Goal: Task Accomplishment & Management: Use online tool/utility

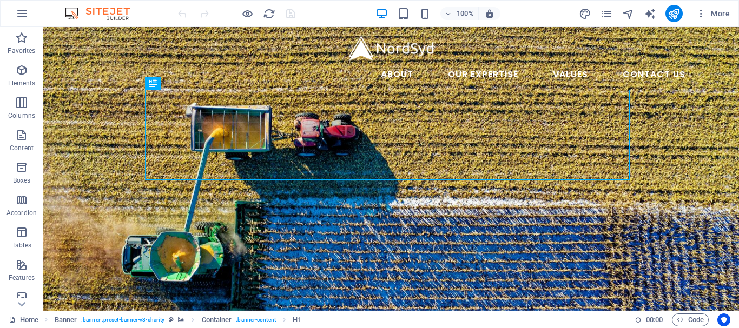
click at [24, 14] on icon "button" at bounding box center [22, 13] width 13 height 13
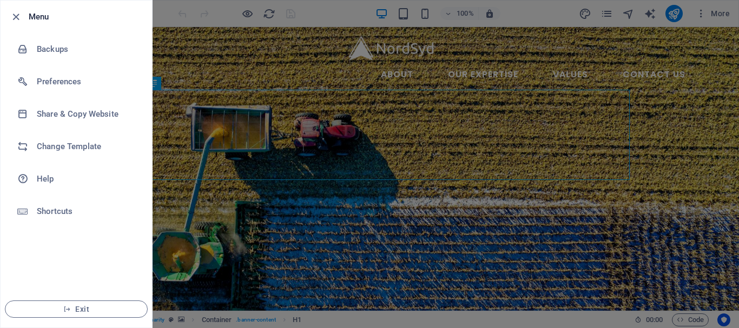
click at [45, 45] on h6 "Backups" at bounding box center [87, 49] width 100 height 13
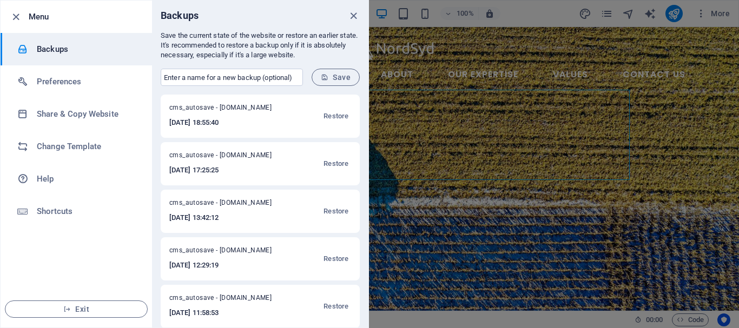
click at [353, 13] on icon "close" at bounding box center [353, 16] width 12 height 12
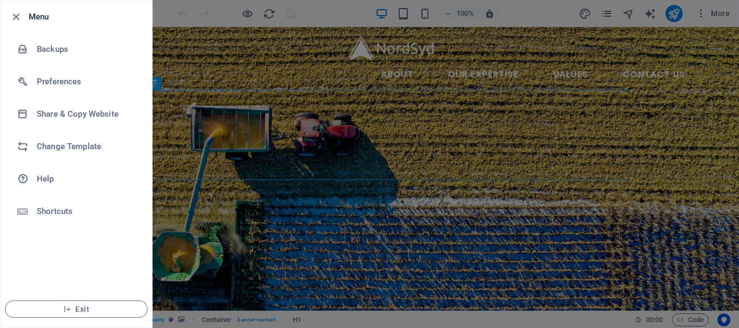
click at [190, 28] on div at bounding box center [369, 164] width 739 height 328
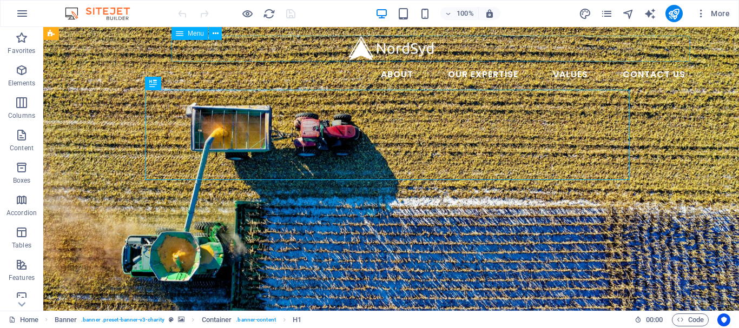
click at [638, 62] on nav "About Our Expertise Animal Feed Non-ferrous Metals Fertilizer and soil Values C…" at bounding box center [391, 75] width 606 height 26
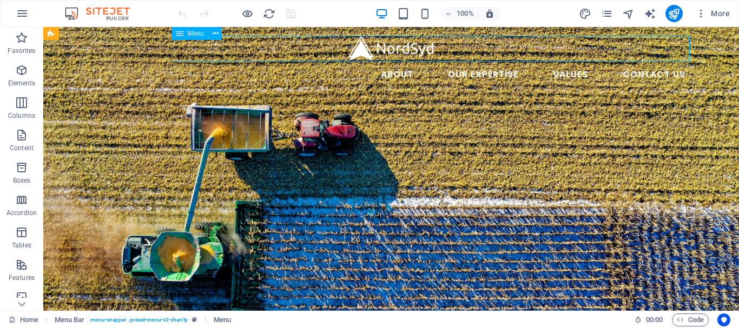
click at [638, 62] on nav "About Our Expertise Animal Feed Non-ferrous Metals Fertilizer and soil Values C…" at bounding box center [391, 75] width 606 height 26
select select
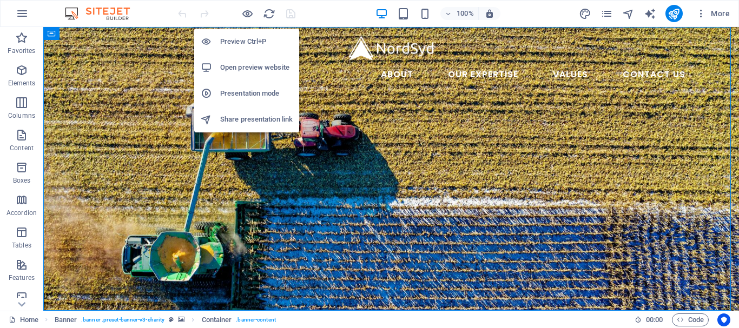
click at [237, 70] on h6 "Open preview website" at bounding box center [256, 67] width 72 height 13
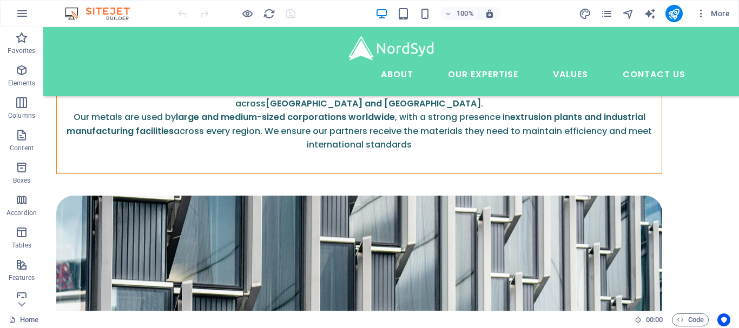
scroll to position [1835, 0]
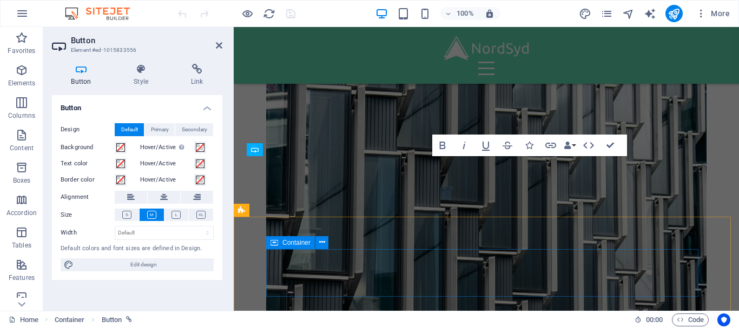
scroll to position [3528, 0]
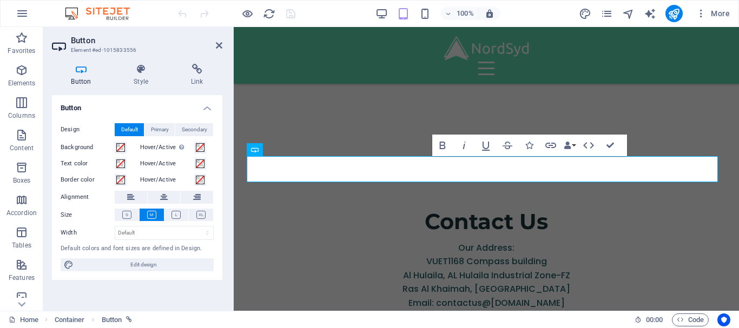
click at [191, 74] on icon at bounding box center [196, 69] width 51 height 11
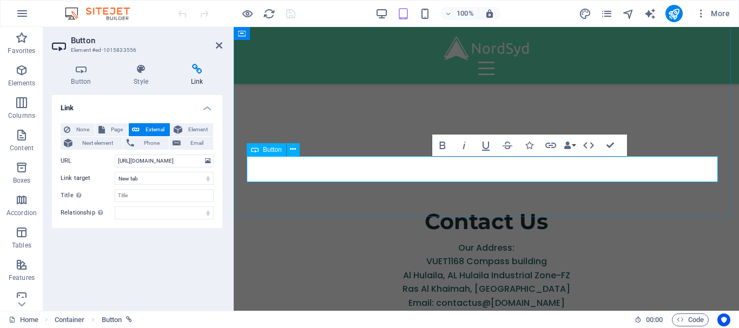
click at [461, 320] on link "Whatsapp" at bounding box center [486, 333] width 100 height 26
click at [135, 77] on h4 "Style" at bounding box center [143, 75] width 57 height 23
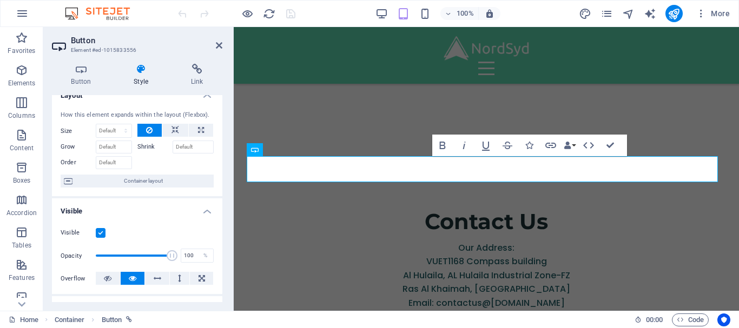
scroll to position [0, 0]
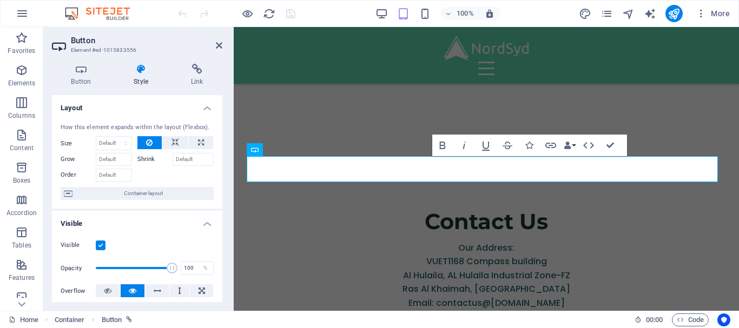
click at [76, 70] on icon at bounding box center [81, 69] width 58 height 11
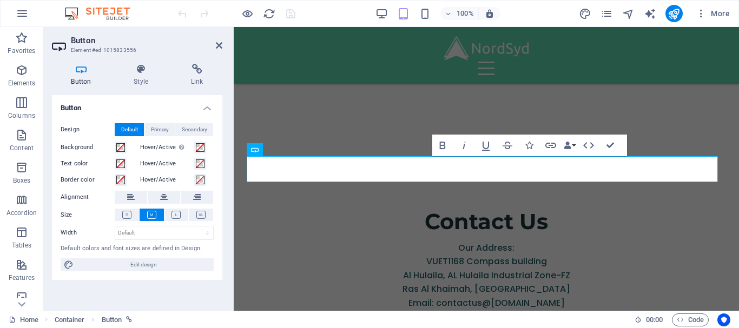
click at [190, 130] on span "Secondary" at bounding box center [194, 129] width 25 height 13
click at [122, 130] on span "Default" at bounding box center [129, 129] width 17 height 13
click at [171, 213] on button at bounding box center [176, 215] width 24 height 12
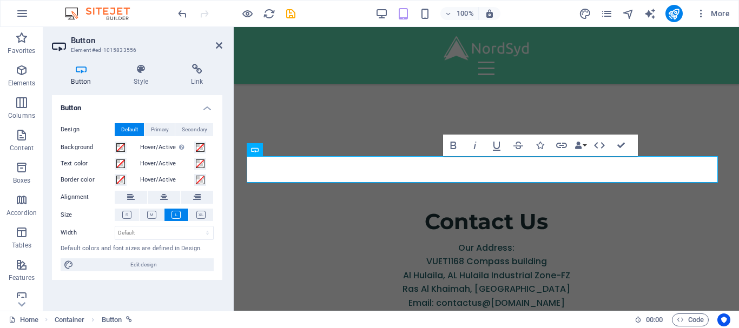
click at [130, 214] on icon at bounding box center [126, 215] width 9 height 8
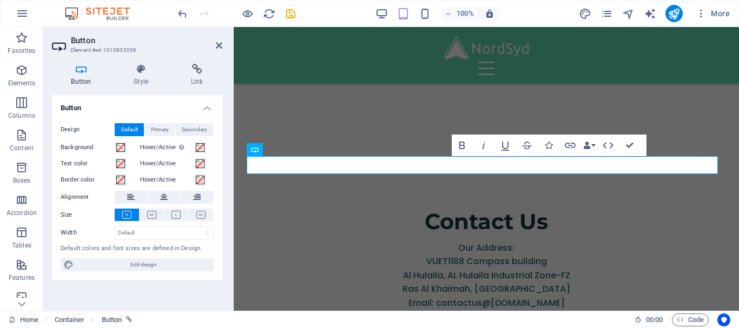
click at [150, 213] on icon at bounding box center [151, 215] width 9 height 8
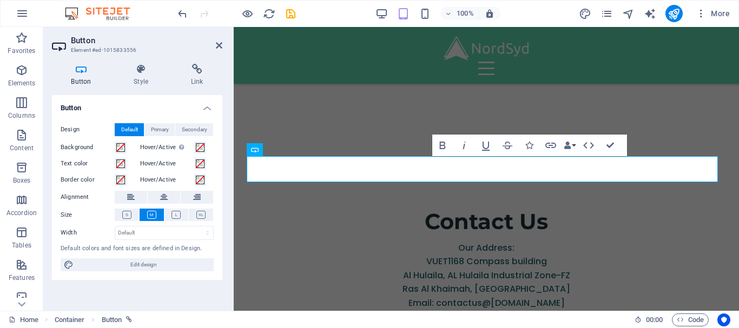
click at [173, 217] on icon at bounding box center [175, 215] width 9 height 8
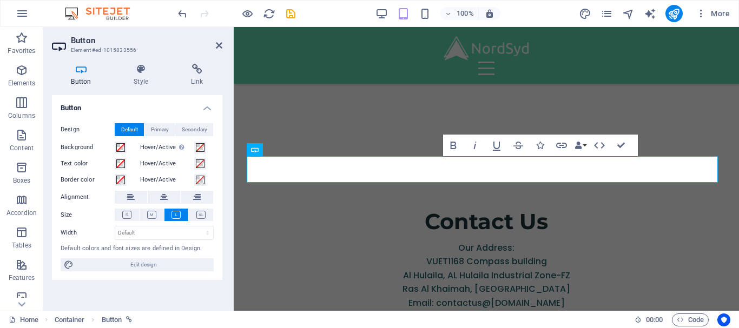
click at [203, 214] on icon at bounding box center [200, 215] width 9 height 8
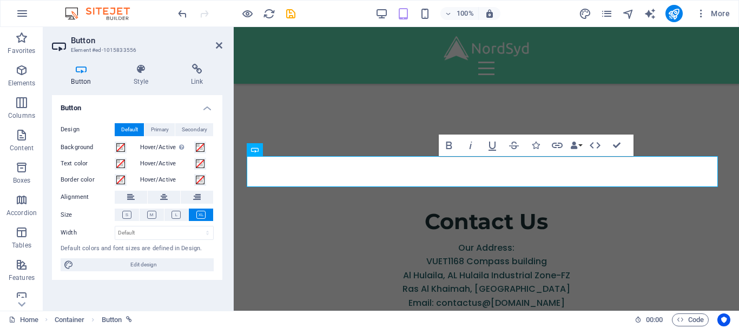
click at [153, 215] on icon at bounding box center [151, 215] width 9 height 8
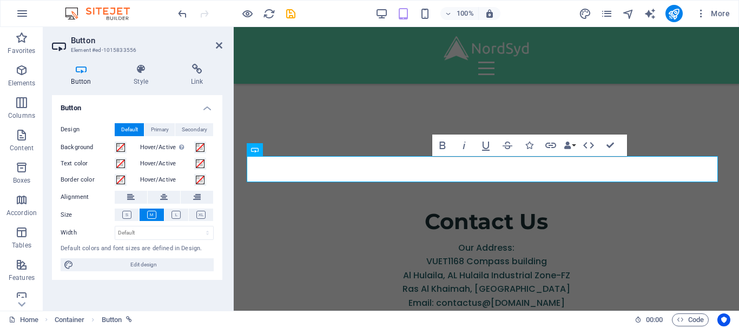
click at [129, 214] on icon at bounding box center [126, 215] width 9 height 8
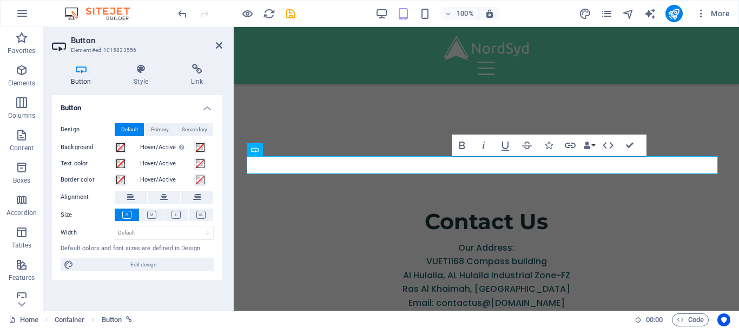
click at [149, 211] on icon at bounding box center [151, 215] width 9 height 8
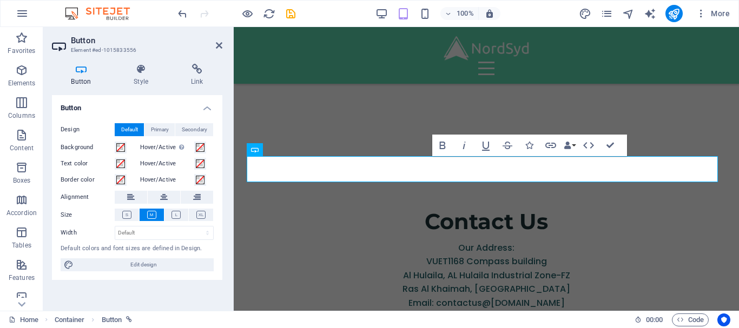
click at [177, 211] on icon at bounding box center [175, 215] width 9 height 8
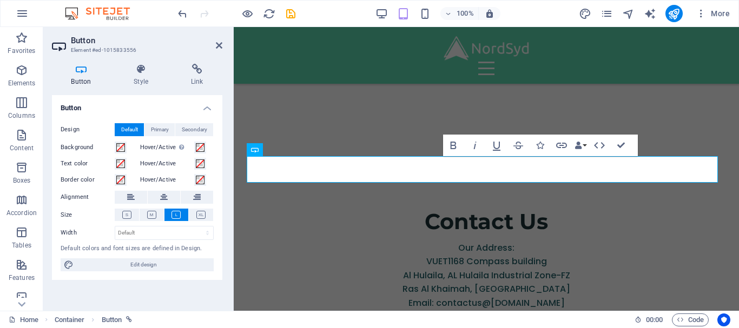
click at [144, 267] on span "Edit design" at bounding box center [144, 264] width 134 height 13
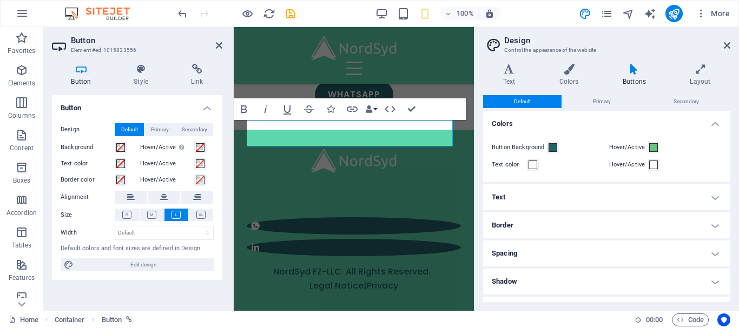
scroll to position [2738, 0]
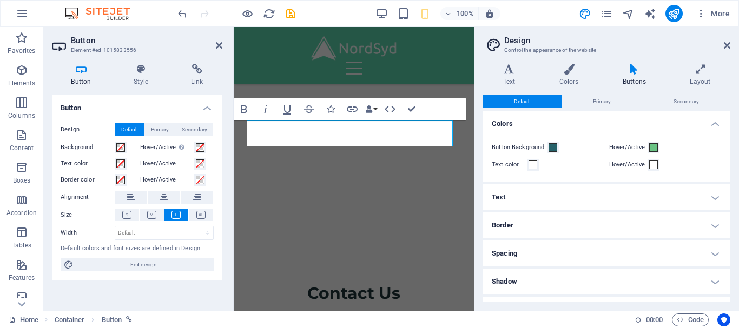
click at [597, 194] on h4 "Text" at bounding box center [606, 197] width 247 height 26
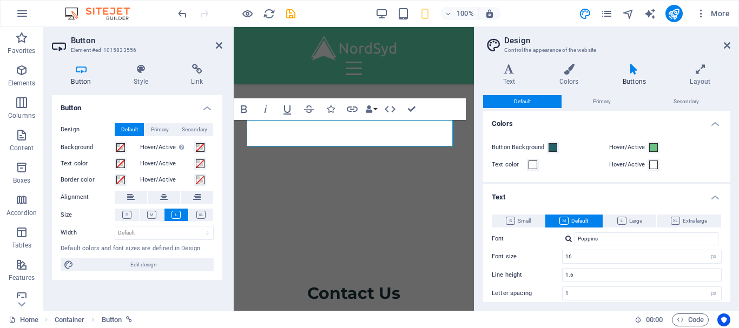
drag, startPoint x: 727, startPoint y: 163, endPoint x: 728, endPoint y: 176, distance: 13.1
click at [728, 176] on div "Default Primary Secondary Colors Button Background Hover/Active Text color Hove…" at bounding box center [606, 198] width 247 height 207
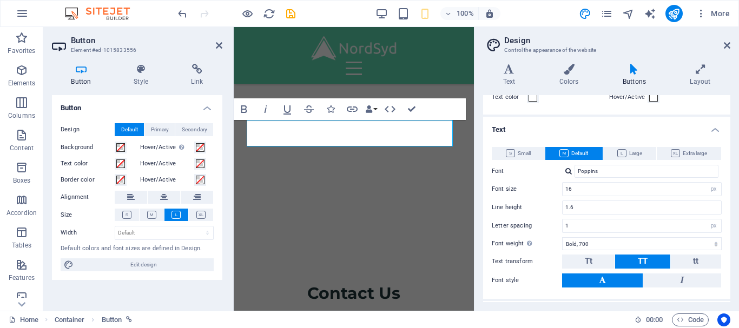
scroll to position [101, 0]
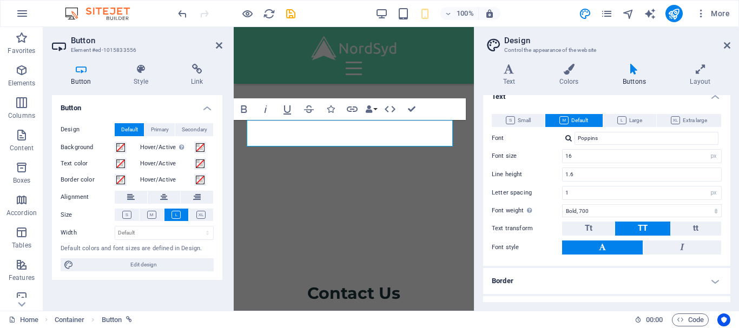
click at [595, 229] on button "Tt" at bounding box center [588, 229] width 52 height 14
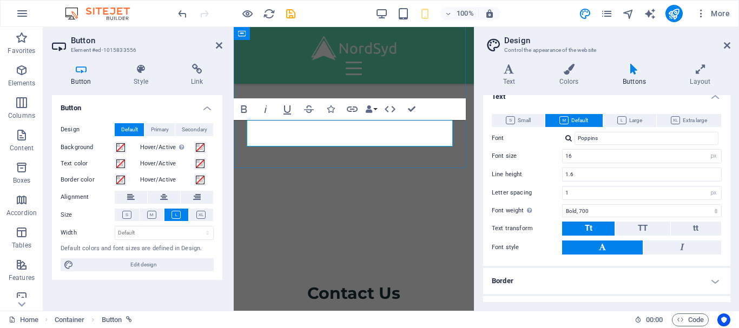
click at [526, 120] on span "Small" at bounding box center [518, 120] width 25 height 13
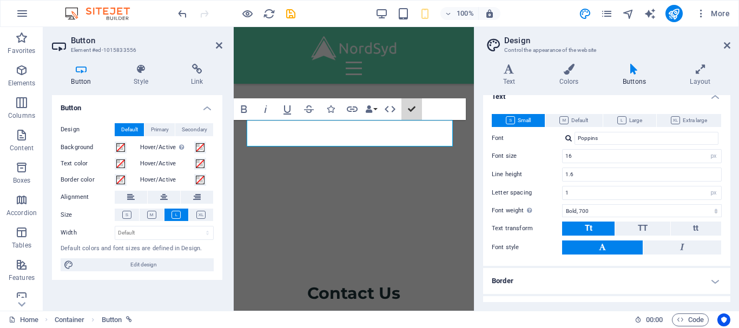
scroll to position [3305, 0]
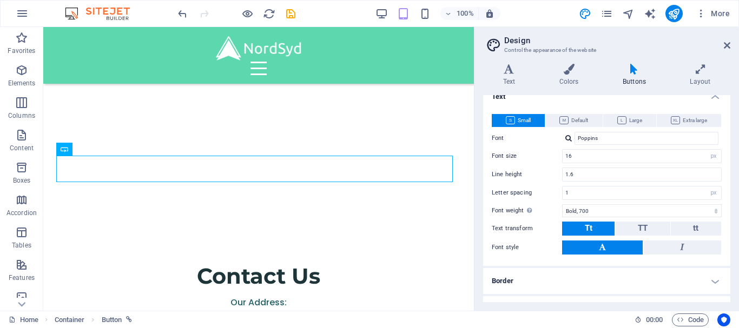
click at [722, 45] on h2 "Design" at bounding box center [617, 41] width 226 height 10
click at [732, 45] on aside "Design Control the appearance of the website Variants Text Colors Buttons Layou…" at bounding box center [606, 169] width 265 height 284
click at [727, 47] on icon at bounding box center [727, 45] width 6 height 9
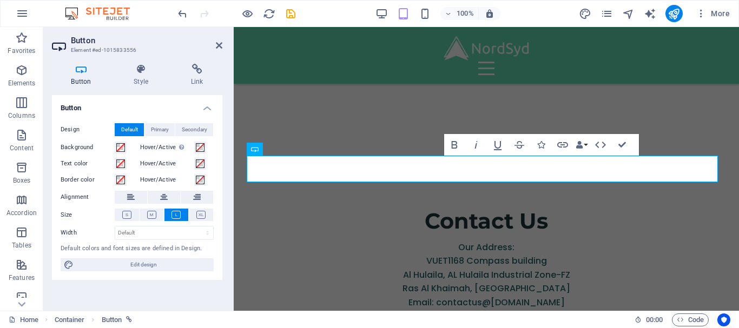
click at [129, 213] on icon at bounding box center [126, 215] width 9 height 8
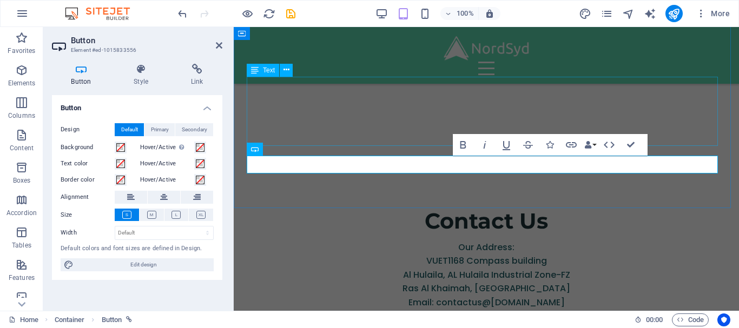
click at [301, 241] on div "Our Address: VUET1168 Compass building [GEOGRAPHIC_DATA]-FZ [GEOGRAPHIC_DATA] E…" at bounding box center [486, 275] width 479 height 69
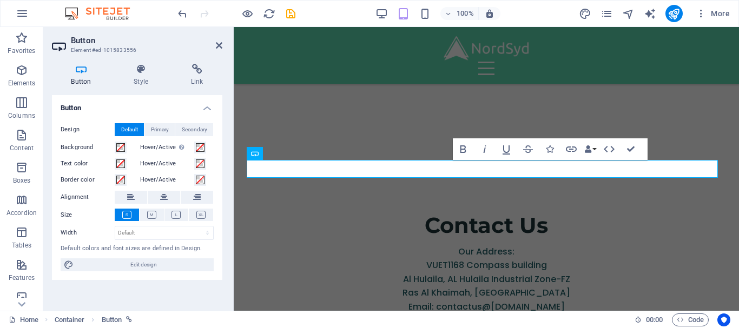
click at [145, 65] on icon at bounding box center [141, 69] width 53 height 11
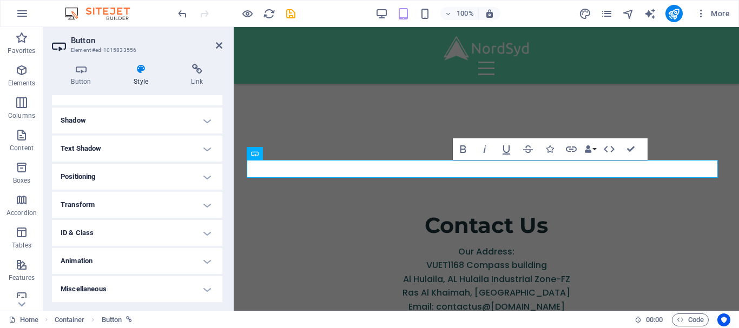
scroll to position [0, 0]
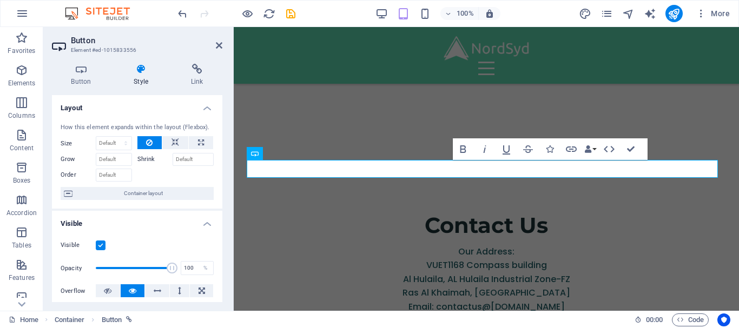
click at [92, 72] on icon at bounding box center [81, 69] width 58 height 11
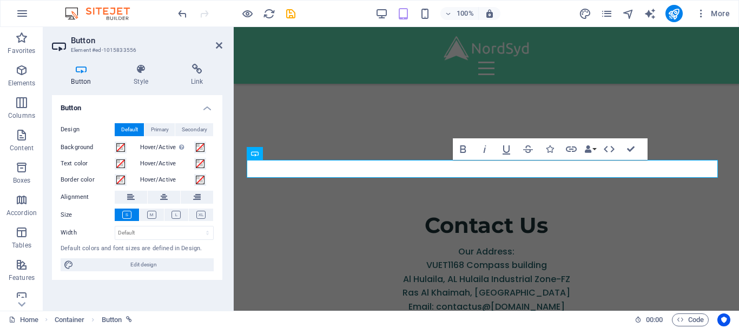
click at [160, 262] on span "Edit design" at bounding box center [144, 264] width 134 height 13
select select "px"
select select "700"
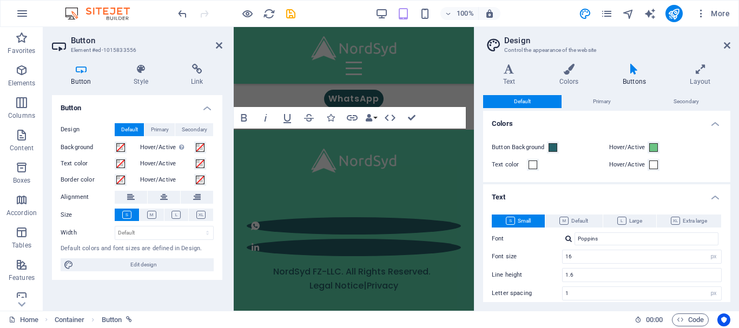
scroll to position [2729, 0]
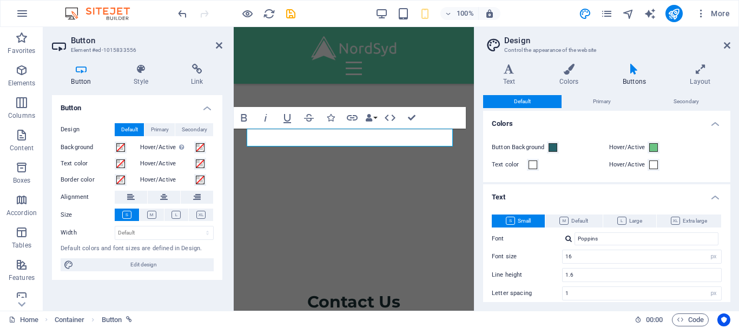
click at [633, 227] on span "Large" at bounding box center [629, 221] width 25 height 13
click at [684, 215] on span "Extra large" at bounding box center [689, 221] width 36 height 13
drag, startPoint x: 727, startPoint y: 179, endPoint x: 730, endPoint y: 187, distance: 8.6
click at [730, 187] on div "Default Primary Secondary Colors Button Background Hover/Active Text color Hove…" at bounding box center [606, 198] width 247 height 207
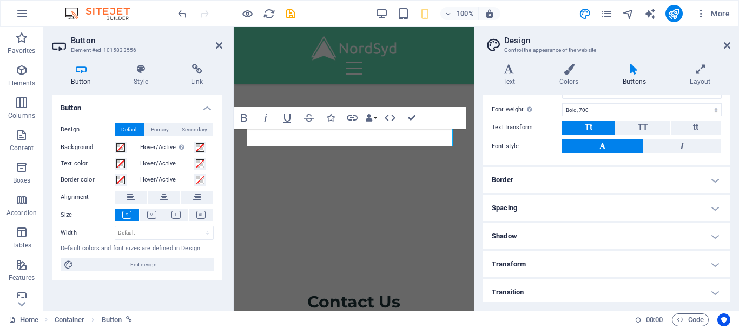
scroll to position [205, 0]
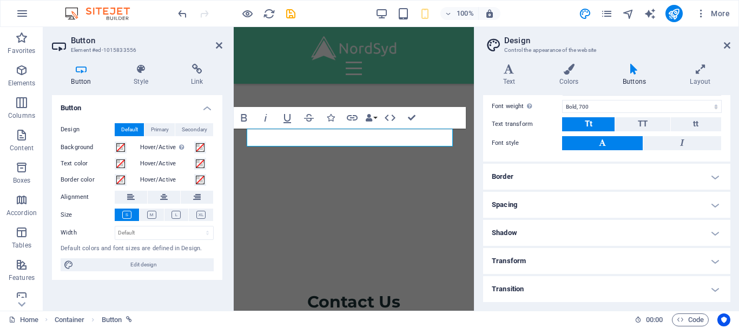
click at [710, 177] on h4 "Border" at bounding box center [606, 177] width 247 height 26
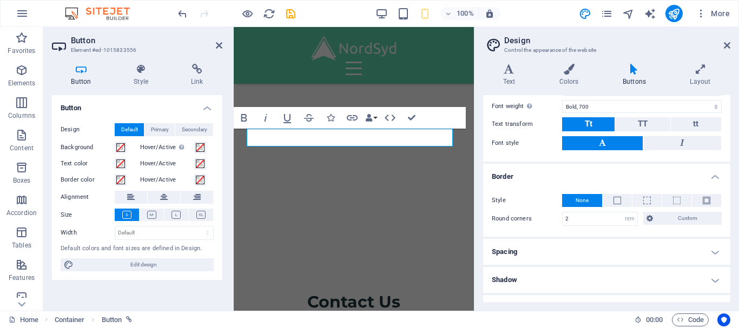
click at [710, 177] on h4 "Border" at bounding box center [606, 173] width 247 height 19
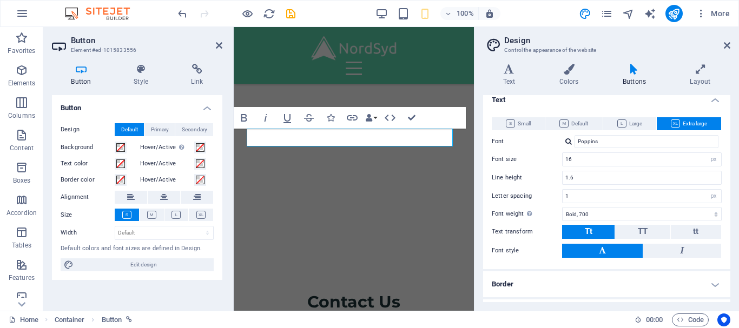
scroll to position [83, 0]
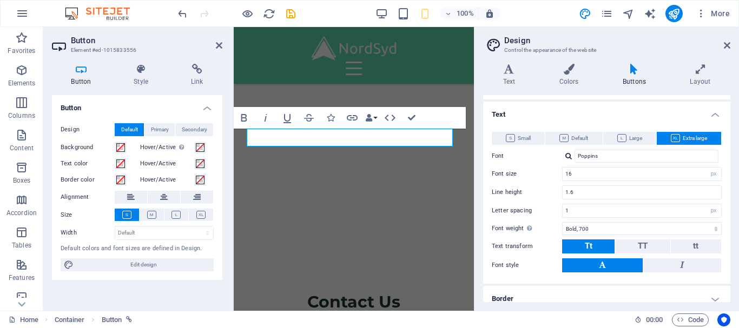
click at [576, 140] on span "Default" at bounding box center [573, 138] width 29 height 13
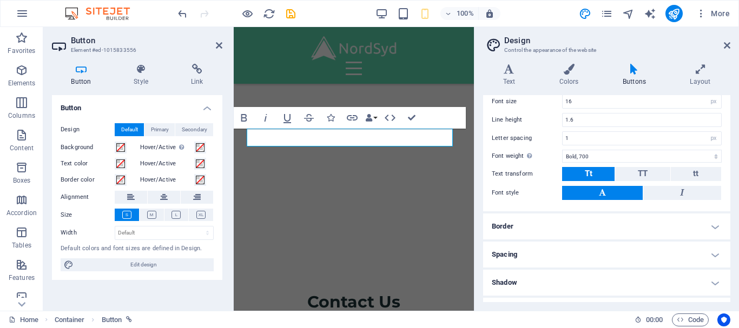
scroll to position [165, 0]
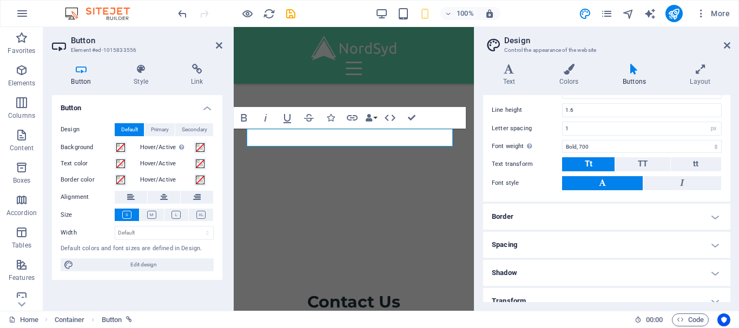
click at [714, 241] on h4 "Spacing" at bounding box center [606, 245] width 247 height 26
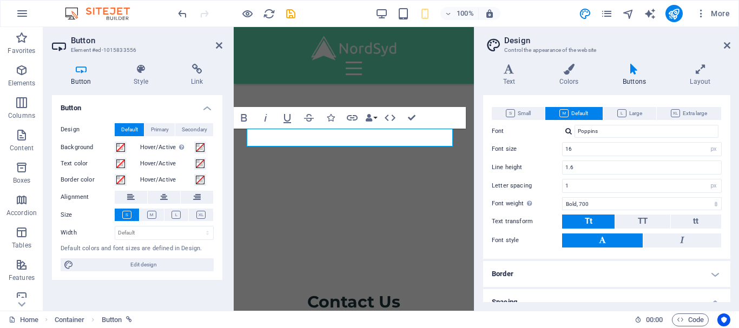
scroll to position [105, 0]
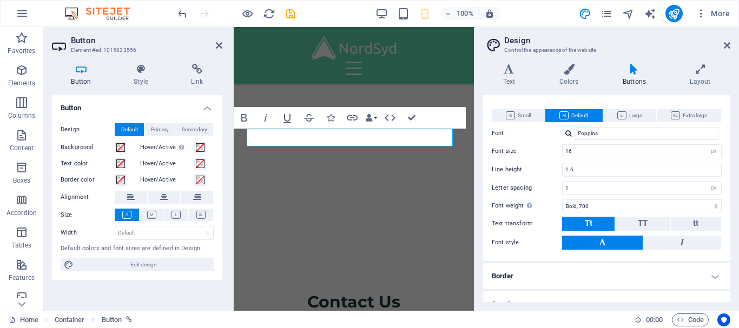
click at [528, 115] on span "Small" at bounding box center [518, 115] width 25 height 13
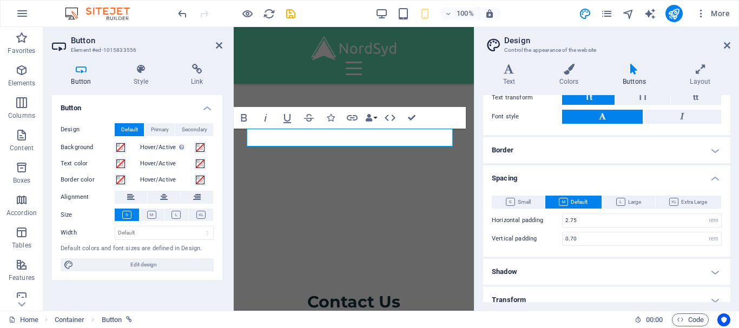
scroll to position [233, 0]
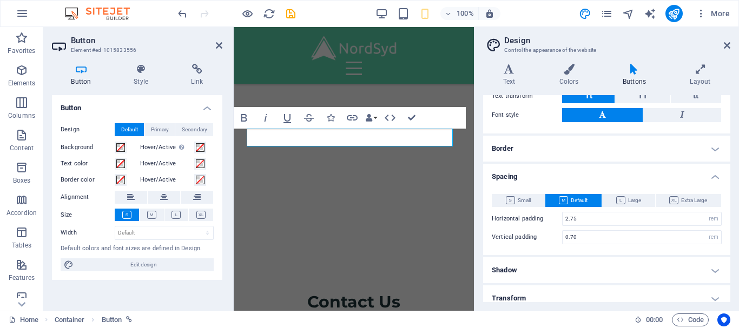
click at [508, 200] on icon at bounding box center [510, 200] width 9 height 8
click at [567, 198] on span "Default" at bounding box center [573, 200] width 29 height 13
click at [519, 197] on span "Small" at bounding box center [518, 200] width 25 height 13
click at [564, 199] on icon at bounding box center [563, 200] width 9 height 8
click at [289, 9] on icon "save" at bounding box center [290, 14] width 12 height 12
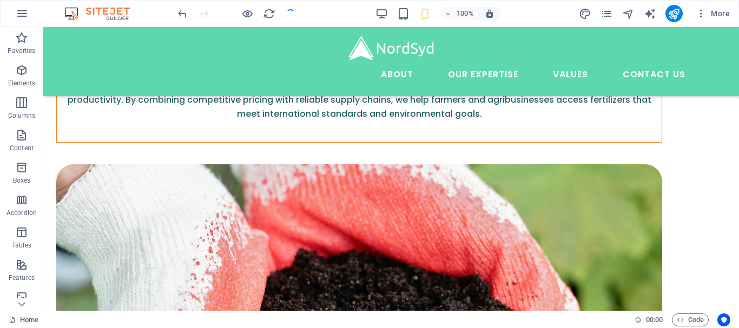
scroll to position [1960, 0]
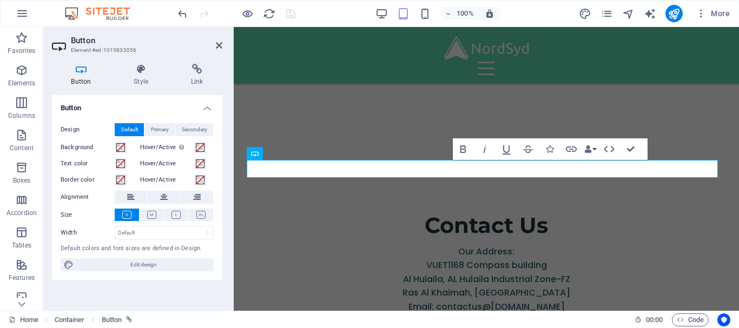
click at [159, 263] on span "Edit design" at bounding box center [144, 264] width 134 height 13
select select "px"
select select "700"
select select "rem"
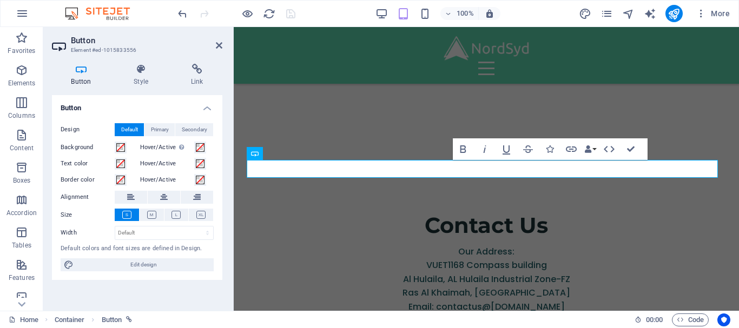
select select "rem"
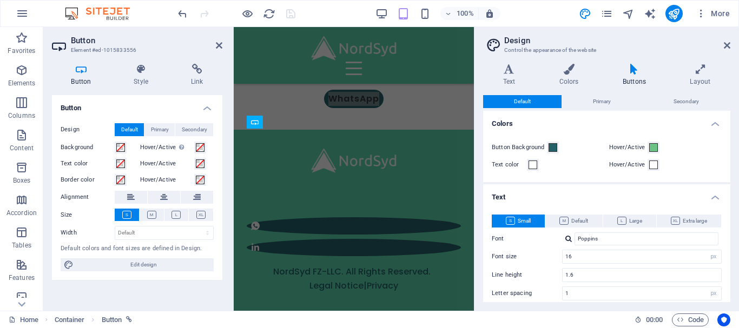
scroll to position [2729, 0]
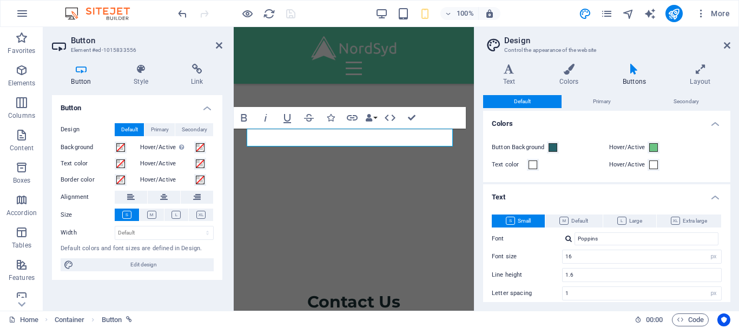
click at [726, 43] on icon at bounding box center [727, 45] width 6 height 9
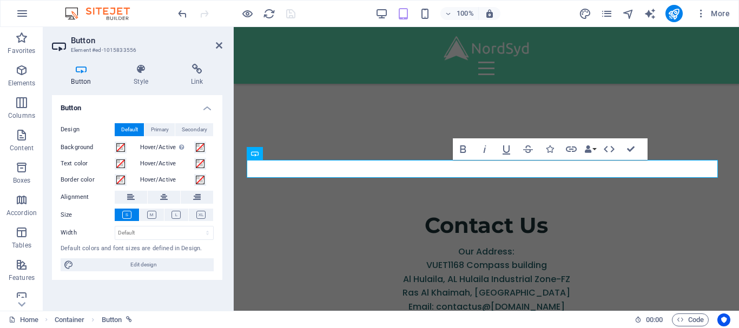
click at [141, 70] on icon at bounding box center [141, 69] width 53 height 11
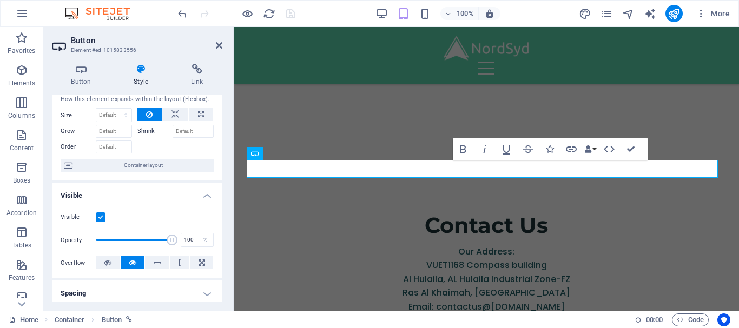
scroll to position [0, 0]
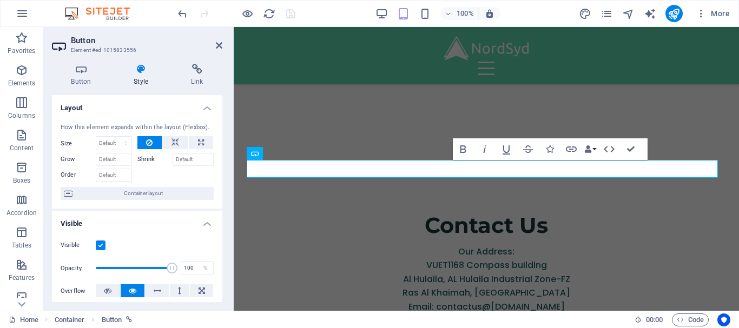
click at [79, 69] on icon at bounding box center [81, 69] width 58 height 11
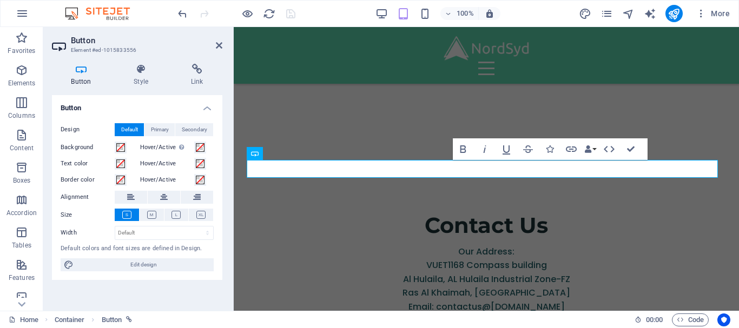
click at [155, 216] on icon at bounding box center [151, 215] width 9 height 8
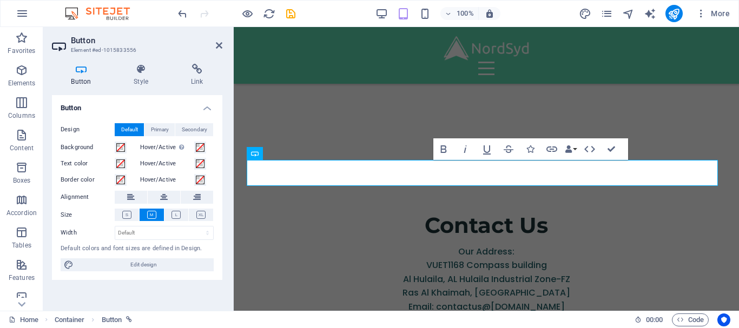
click at [218, 50] on link at bounding box center [219, 45] width 6 height 9
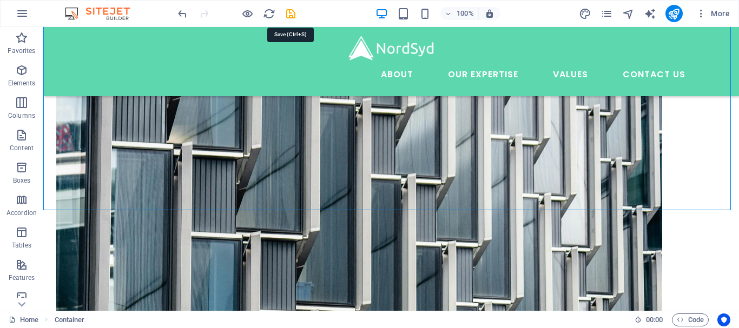
click at [294, 16] on icon "save" at bounding box center [290, 14] width 12 height 12
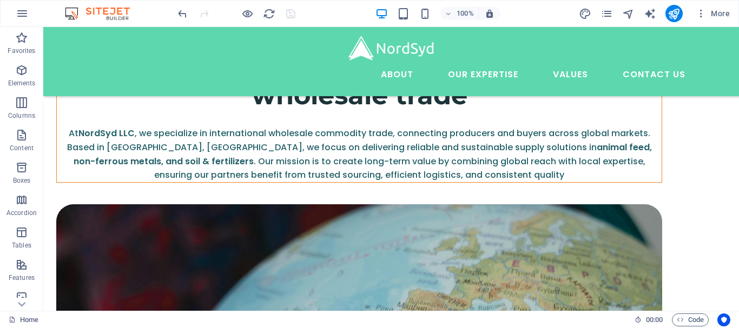
scroll to position [323, 0]
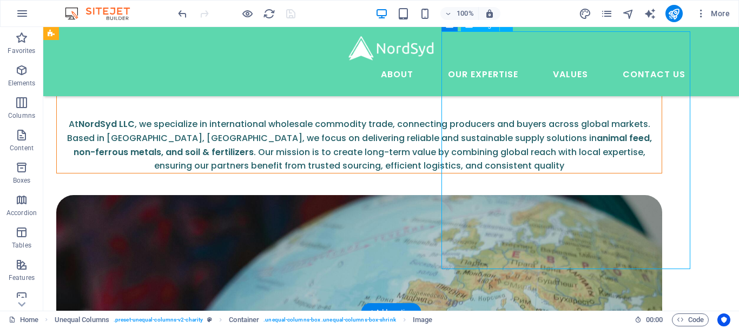
select select "%"
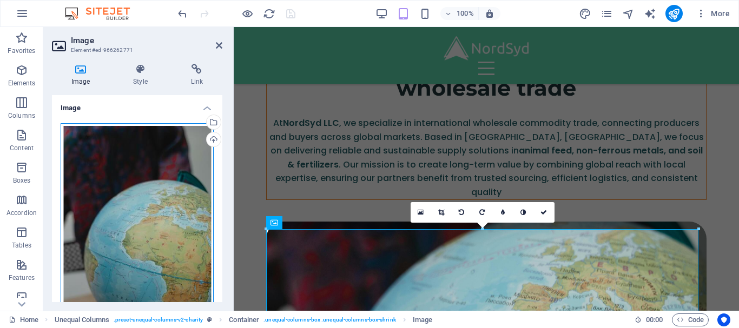
click at [165, 183] on div "Drag files here, click to choose files or select files from Files or our free s…" at bounding box center [137, 236] width 153 height 227
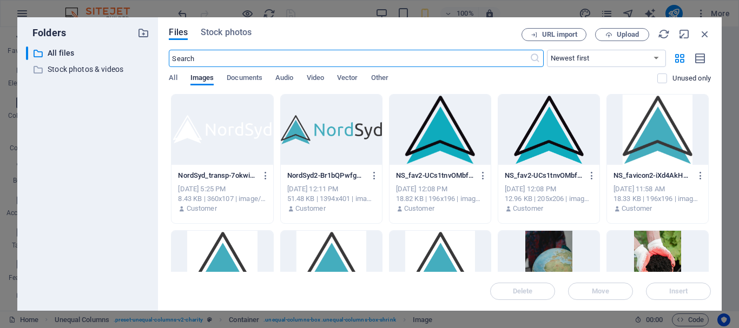
click at [223, 32] on span "Stock photos" at bounding box center [226, 32] width 51 height 13
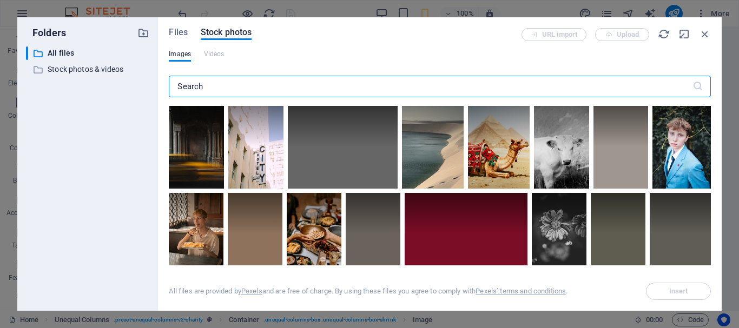
click at [227, 79] on input "text" at bounding box center [430, 87] width 523 height 22
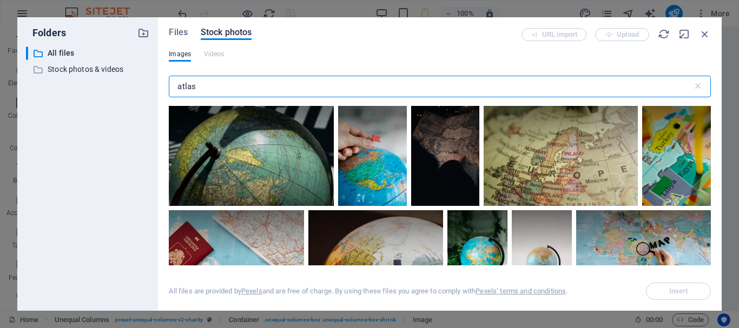
scroll to position [403, 0]
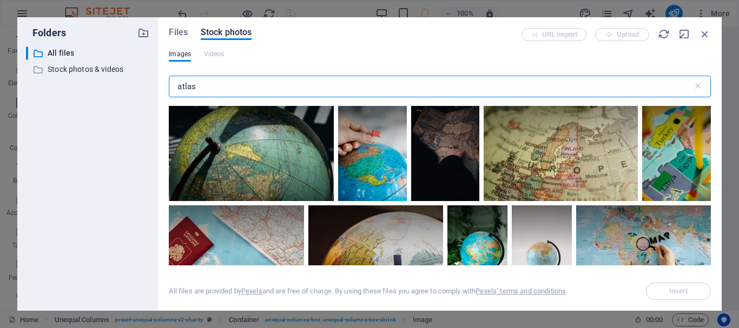
type input "atlas"
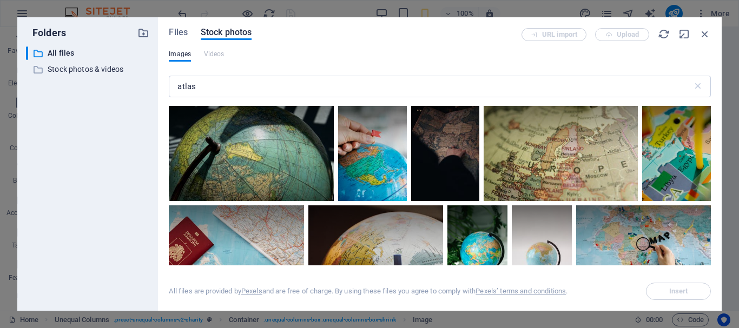
click at [237, 145] on div at bounding box center [251, 123] width 164 height 51
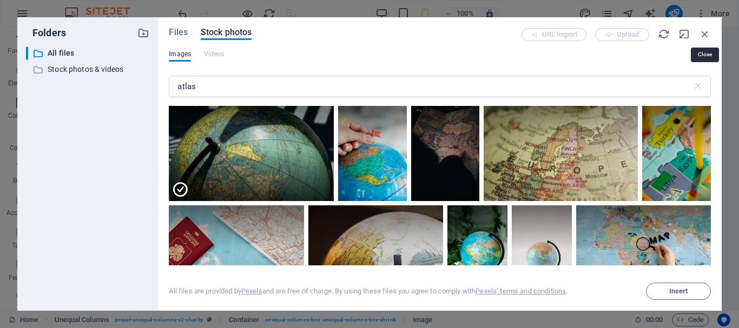
click at [708, 30] on icon "button" at bounding box center [705, 34] width 12 height 12
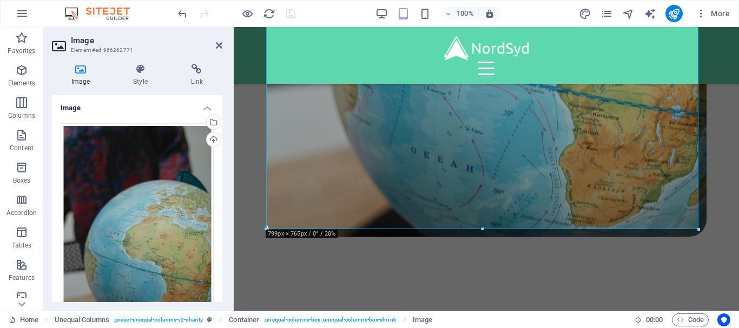
scroll to position [737, 0]
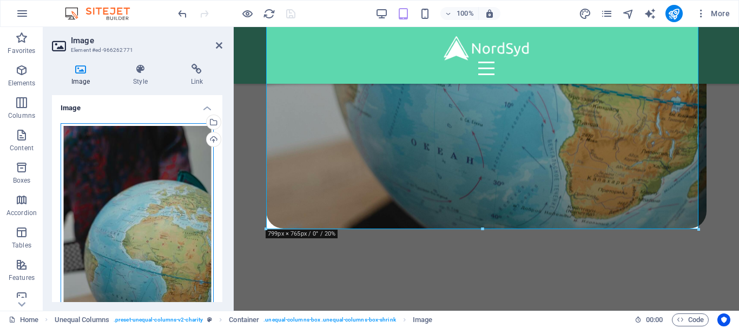
click at [141, 170] on div "Drag files here, click to choose files or select files from Files or our free s…" at bounding box center [137, 236] width 153 height 227
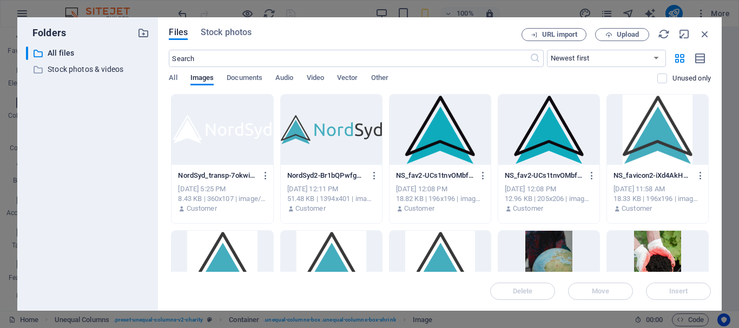
click at [237, 29] on span "Stock photos" at bounding box center [226, 32] width 51 height 13
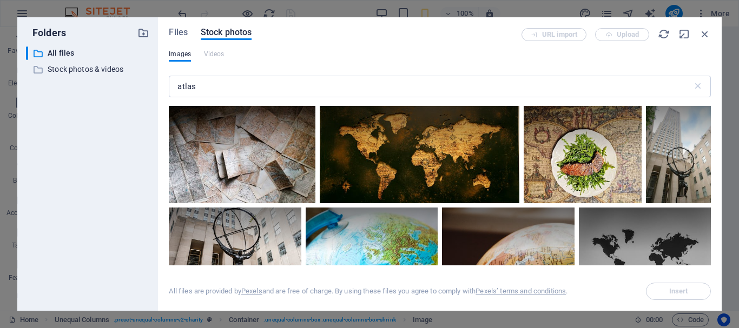
click at [710, 115] on div "Files Stock photos URL import Upload Images Videos atlas ​ All files are provid…" at bounding box center [440, 164] width 564 height 294
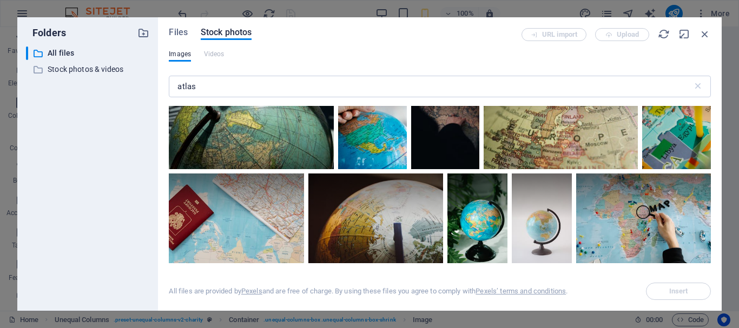
scroll to position [451, 0]
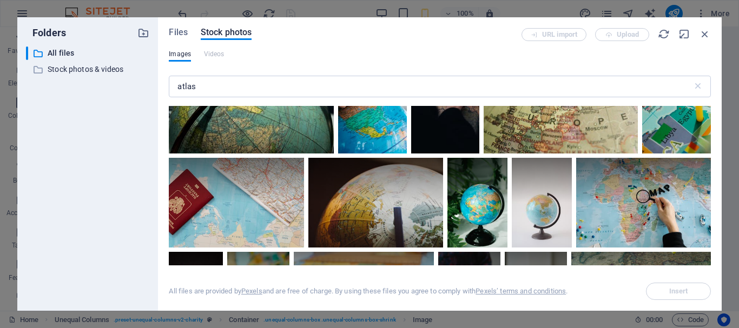
click at [279, 118] on div at bounding box center [251, 101] width 164 height 103
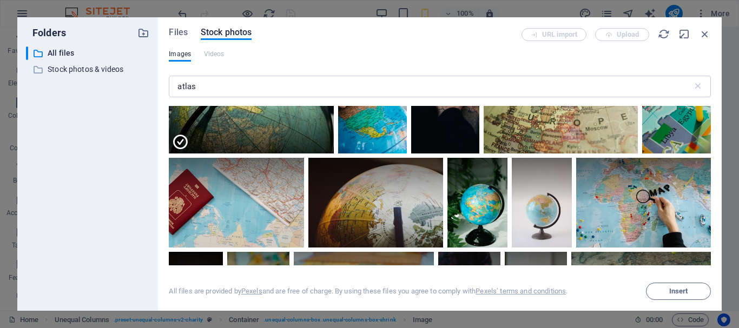
click at [661, 292] on span "Insert" at bounding box center [678, 291] width 55 height 6
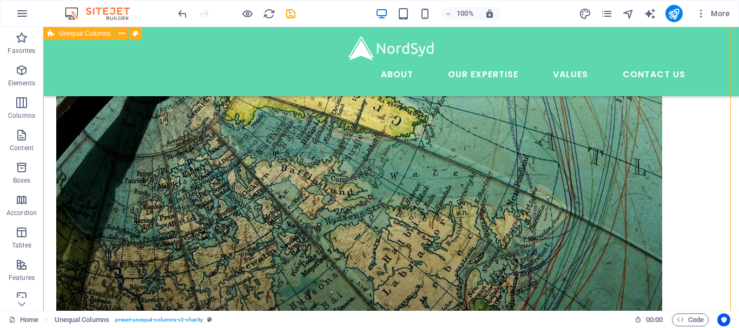
scroll to position [304, 0]
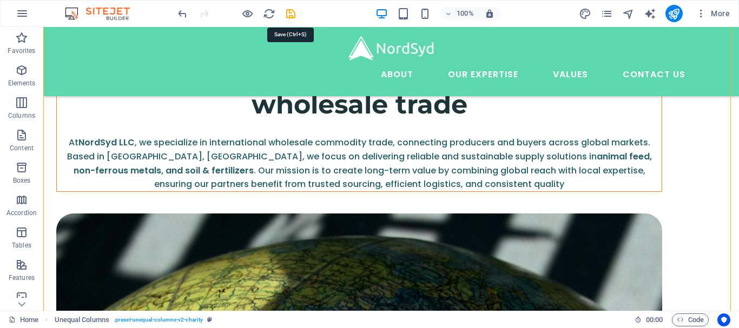
click at [291, 15] on icon "save" at bounding box center [290, 14] width 12 height 12
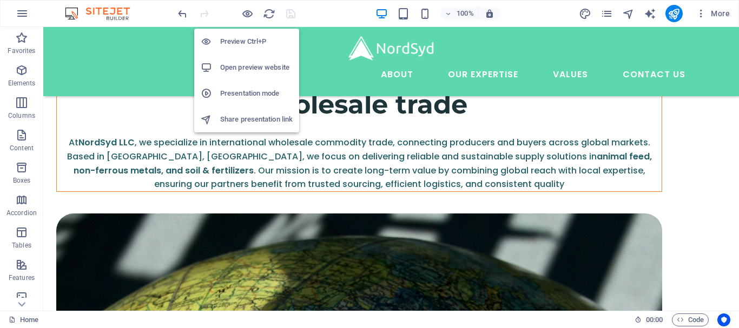
click at [244, 70] on h6 "Open preview website" at bounding box center [256, 67] width 72 height 13
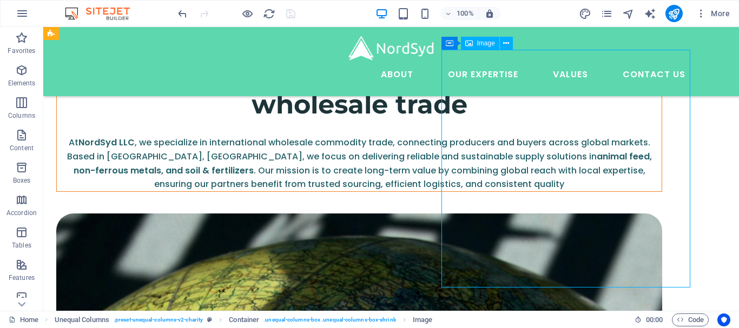
select select "%"
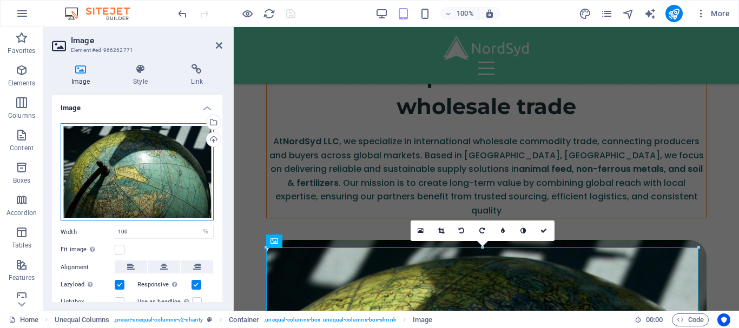
click at [159, 162] on div "Drag files here, click to choose files or select files from Files or our free s…" at bounding box center [137, 172] width 153 height 98
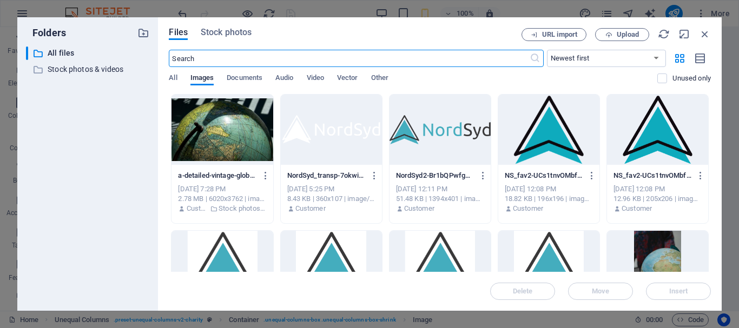
scroll to position [551, 0]
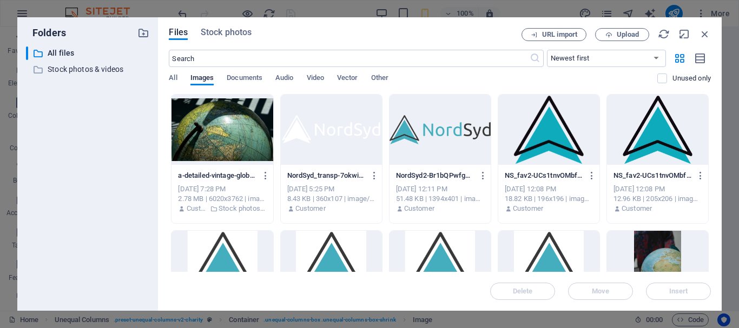
click at [219, 31] on span "Stock photos" at bounding box center [226, 32] width 51 height 13
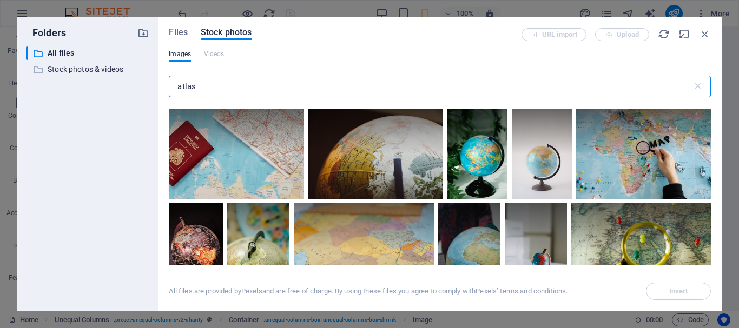
scroll to position [505, 0]
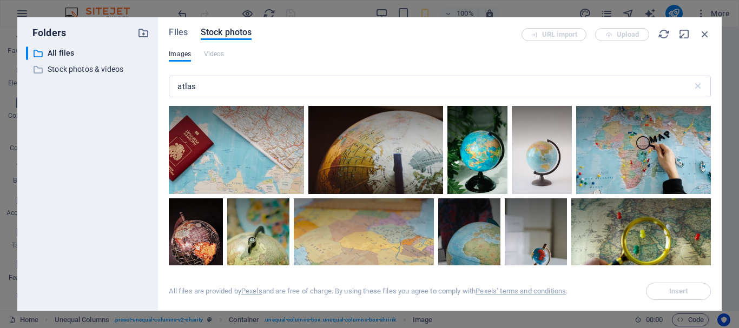
click at [710, 169] on div "Files Stock photos URL import Upload Images Videos atlas ​ All files are provid…" at bounding box center [440, 164] width 564 height 294
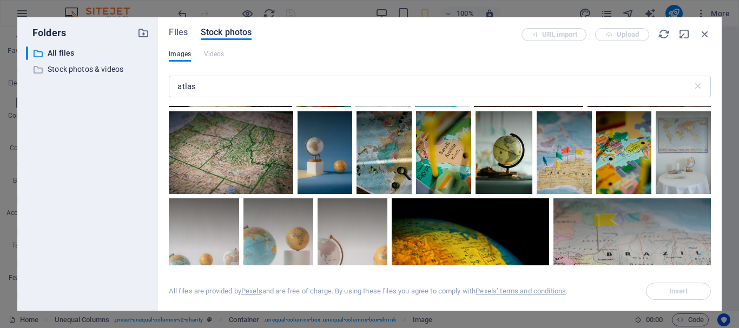
scroll to position [1361, 0]
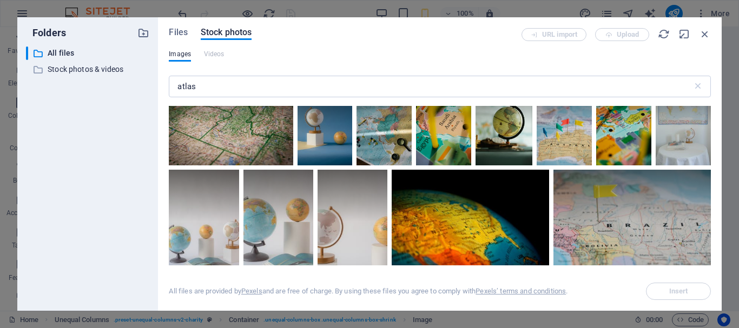
click at [708, 153] on div at bounding box center [440, 186] width 542 height 160
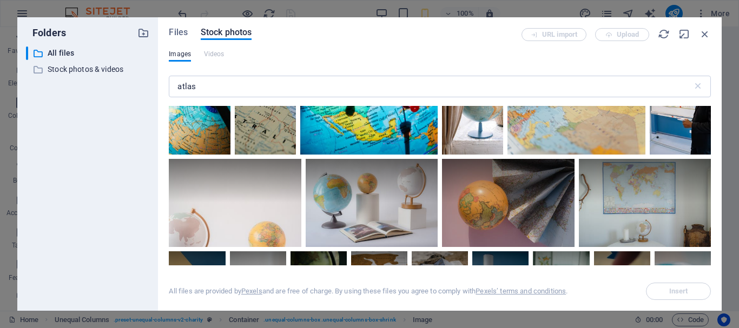
scroll to position [1909, 0]
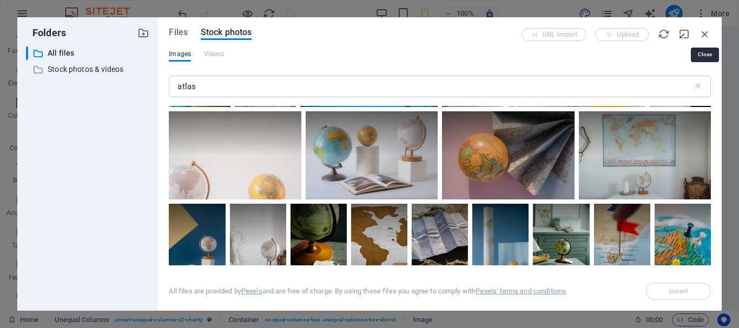
click at [702, 34] on icon "button" at bounding box center [705, 34] width 12 height 12
